Goal: Transaction & Acquisition: Purchase product/service

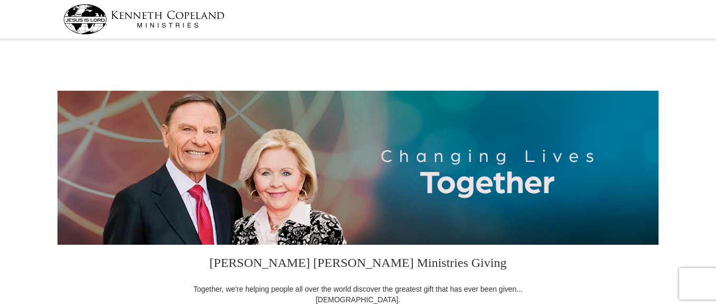
select select "DE"
click at [715, 17] on div at bounding box center [358, 19] width 716 height 39
drag, startPoint x: 715, startPoint y: 17, endPoint x: 711, endPoint y: 80, distance: 63.4
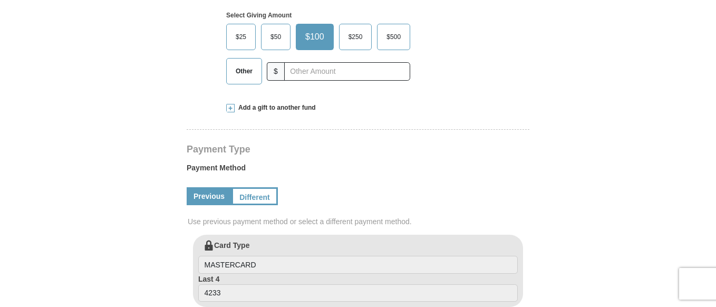
scroll to position [396, 0]
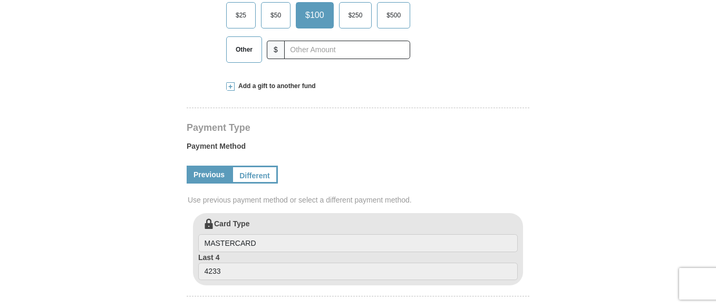
click at [233, 86] on span at bounding box center [230, 86] width 8 height 8
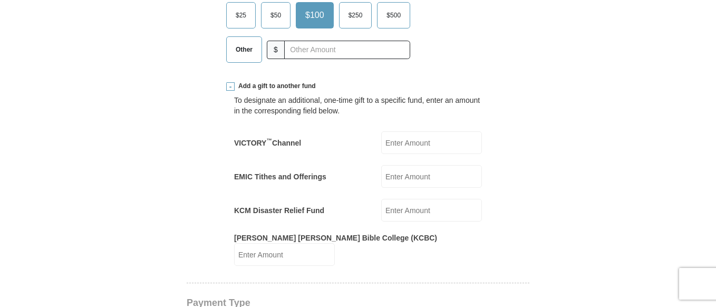
click at [423, 178] on input "EMIC Tithes and Offerings" at bounding box center [431, 176] width 101 height 23
click at [236, 57] on span "Other" at bounding box center [243, 50] width 27 height 16
click at [0, 0] on input "Other" at bounding box center [0, 0] width 0 height 0
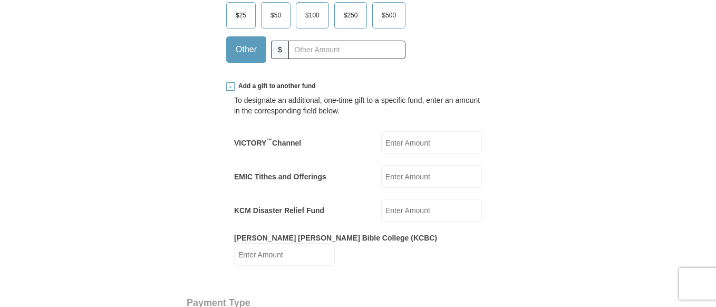
click at [410, 177] on input "EMIC Tithes and Offerings" at bounding box center [431, 176] width 101 height 23
click at [408, 175] on input "EMIC Tithes and Offerings" at bounding box center [431, 176] width 101 height 23
click at [256, 44] on span "Other" at bounding box center [246, 50] width 32 height 16
click at [0, 0] on input "Other" at bounding box center [0, 0] width 0 height 0
click at [419, 166] on input "EMIC Tithes and Offerings" at bounding box center [431, 176] width 101 height 23
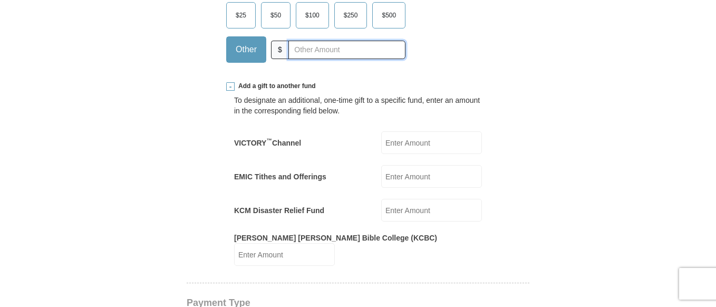
click at [359, 56] on input "text" at bounding box center [347, 50] width 117 height 18
click at [421, 180] on input "EMIC Tithes and Offerings" at bounding box center [431, 176] width 101 height 23
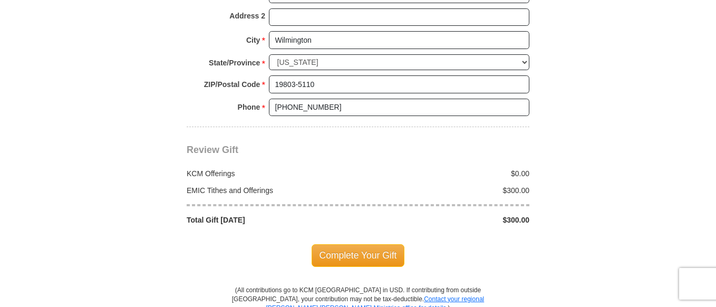
scroll to position [1104, 0]
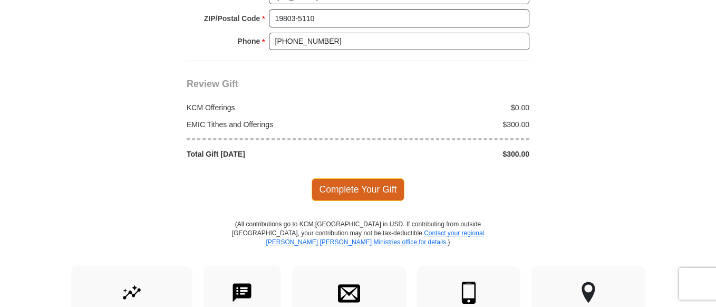
type input "300"
click at [369, 178] on span "Complete Your Gift" at bounding box center [358, 189] width 93 height 22
